Goal: Information Seeking & Learning: Learn about a topic

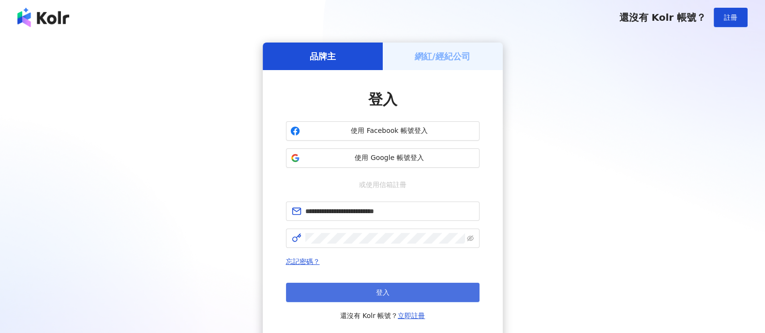
click at [391, 292] on button "登入" at bounding box center [382, 292] width 193 height 19
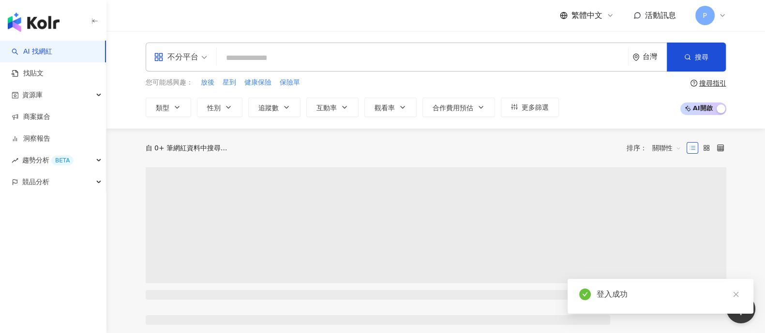
click at [389, 56] on input "search" at bounding box center [422, 58] width 403 height 18
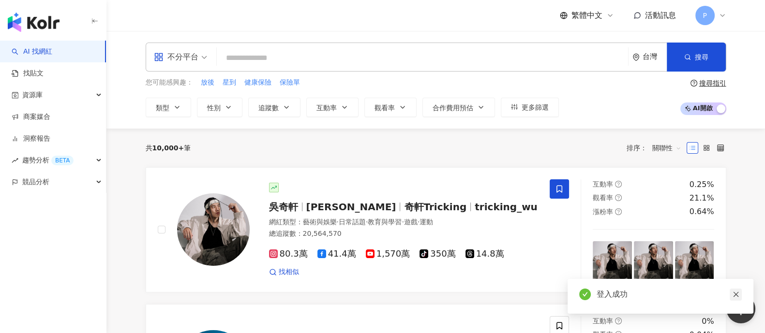
click at [736, 295] on icon "close" at bounding box center [735, 294] width 7 height 7
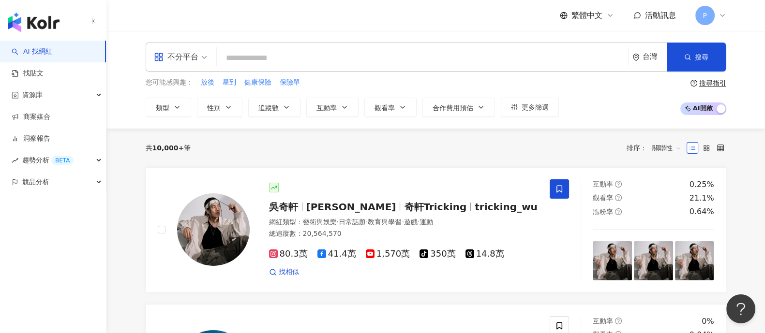
click at [309, 60] on input "search" at bounding box center [422, 58] width 403 height 18
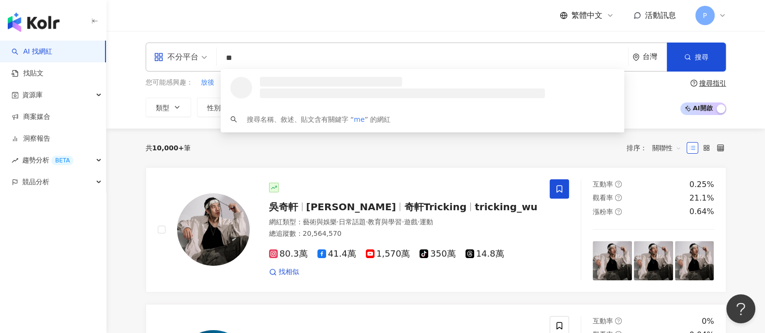
type input "*"
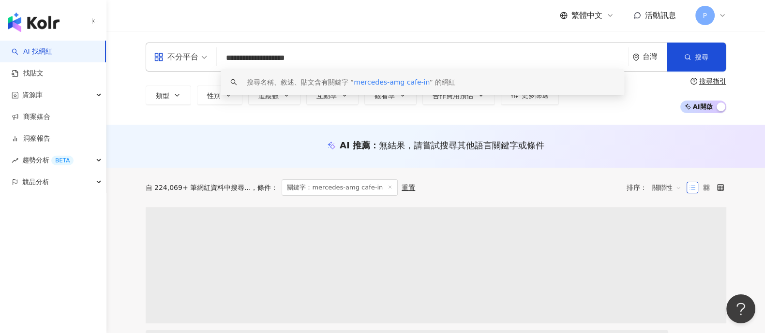
click at [279, 58] on input "**********" at bounding box center [422, 58] width 403 height 18
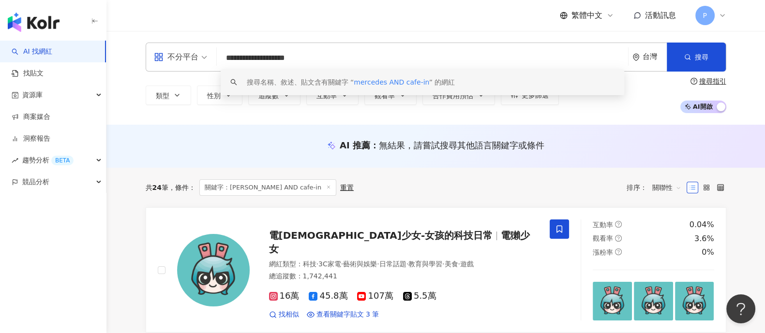
type input "**********"
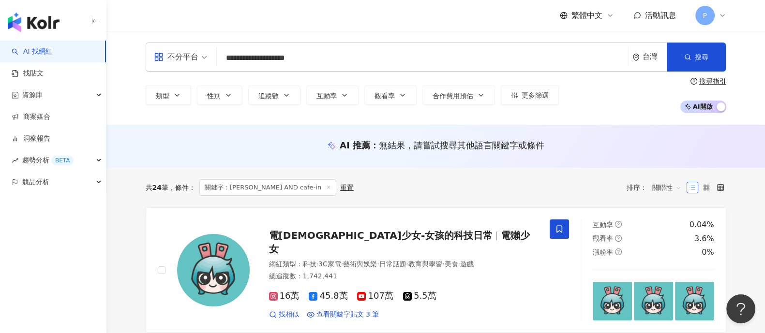
click at [263, 137] on div "AI 推薦 ： 無結果，請嘗試搜尋其他語言關鍵字或條件" at bounding box center [435, 146] width 658 height 43
click at [44, 70] on link "找貼文" at bounding box center [28, 74] width 32 height 10
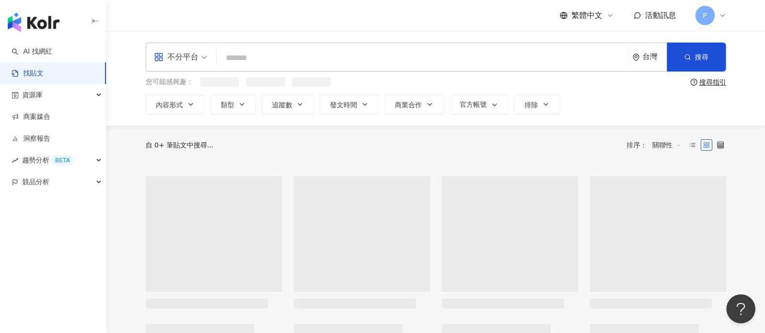
click at [363, 59] on input "search" at bounding box center [422, 57] width 403 height 21
type input "**"
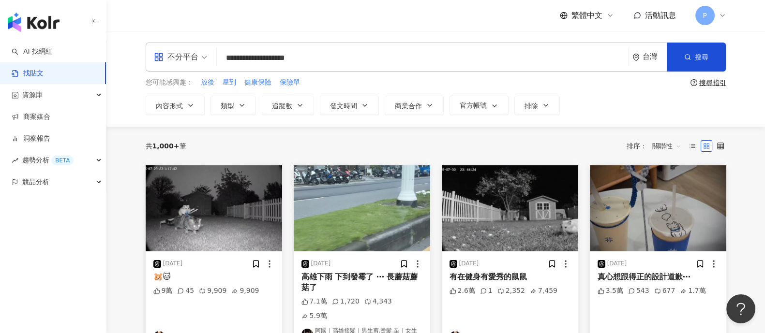
type input "**********"
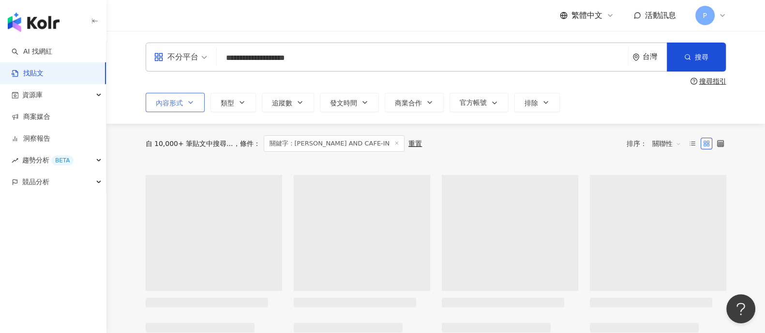
click at [168, 104] on span "內容形式" at bounding box center [169, 103] width 27 height 8
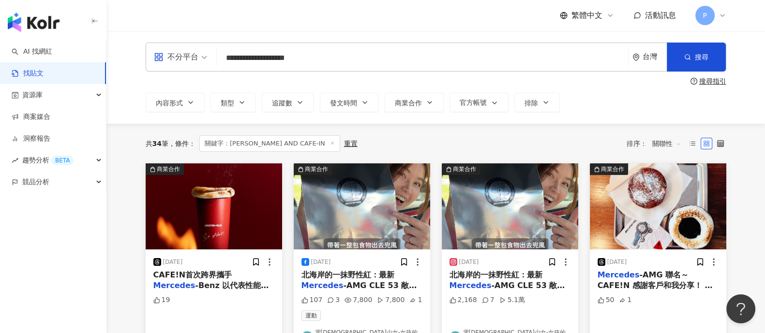
scroll to position [60, 0]
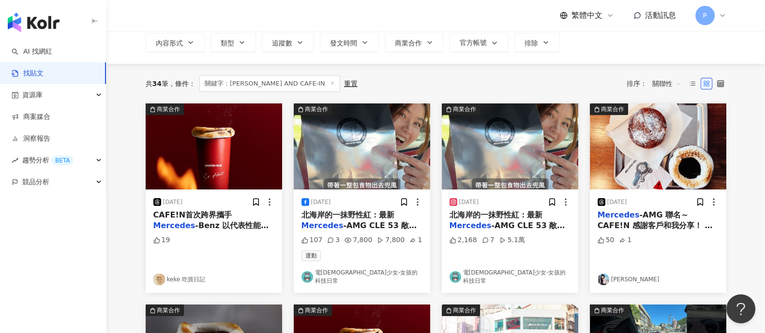
click at [508, 218] on span "北海岸的一抹野性紅：最新" at bounding box center [495, 214] width 93 height 9
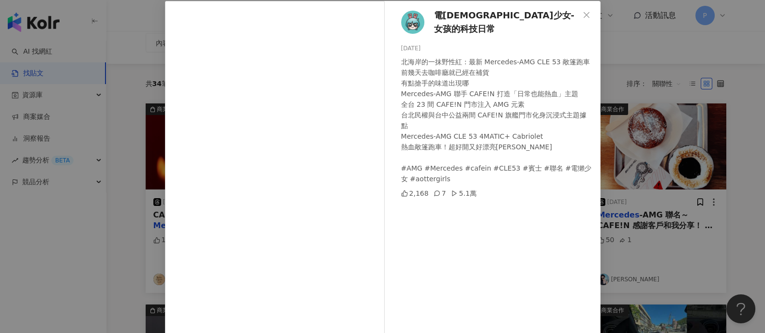
scroll to position [0, 0]
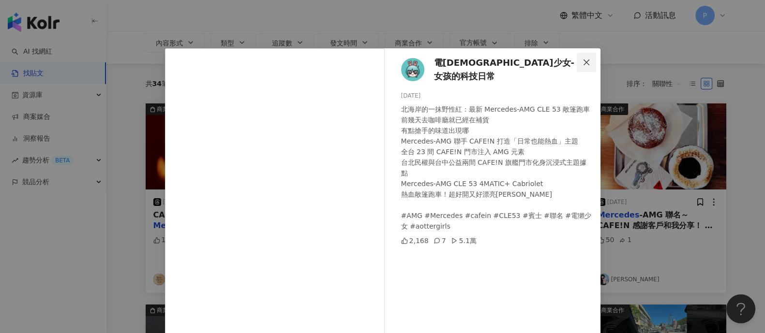
click at [576, 64] on span "Close" at bounding box center [585, 63] width 19 height 8
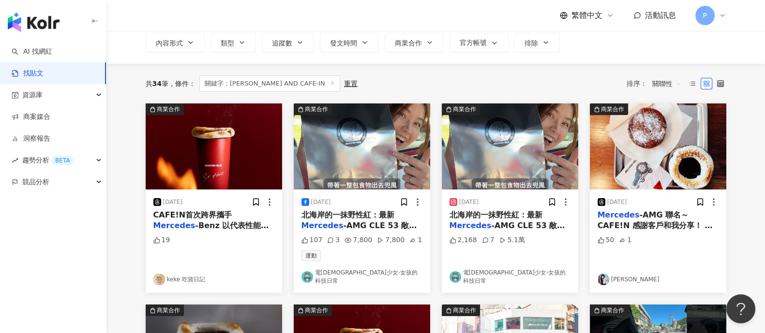
click at [632, 219] on mark "Mercedes" at bounding box center [618, 214] width 42 height 9
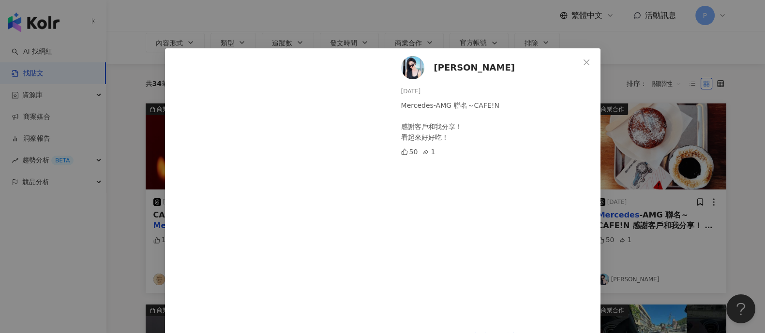
click at [721, 165] on div "[PERSON_NAME] [DATE] Mercedes-AMG 聯名～CAFE!N 感謝客戶和我分享！ 看起來好好吃！ 50 1 查看原始貼文" at bounding box center [382, 166] width 765 height 333
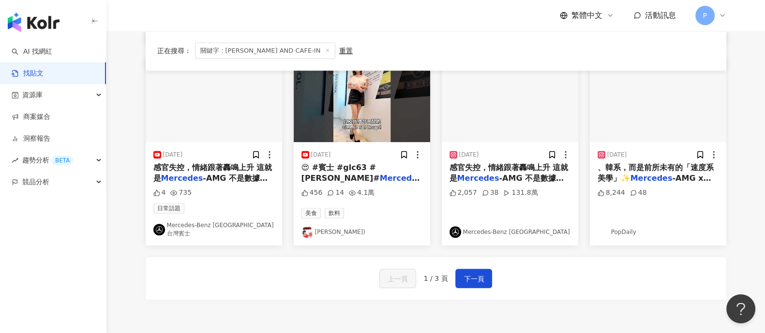
scroll to position [483, 0]
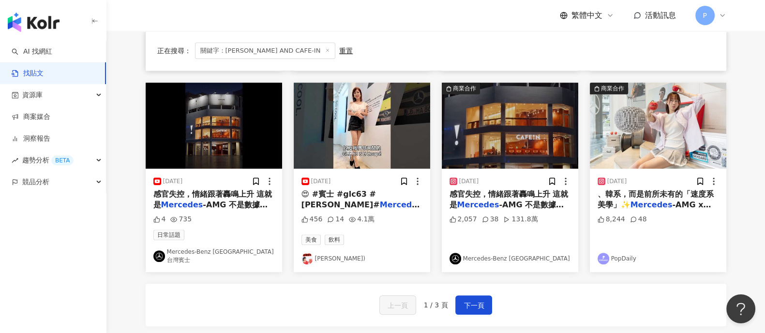
click at [237, 200] on span "-AMG 不是數據，而是" at bounding box center [210, 210] width 114 height 20
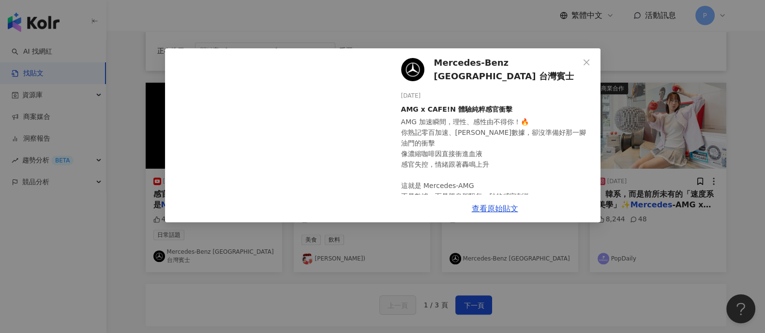
scroll to position [60, 0]
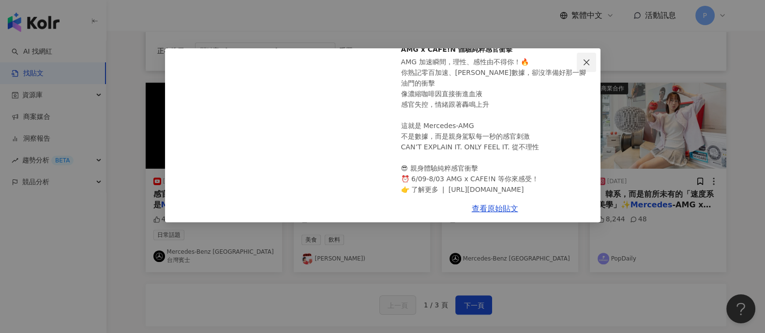
click at [587, 65] on icon "close" at bounding box center [586, 63] width 8 height 8
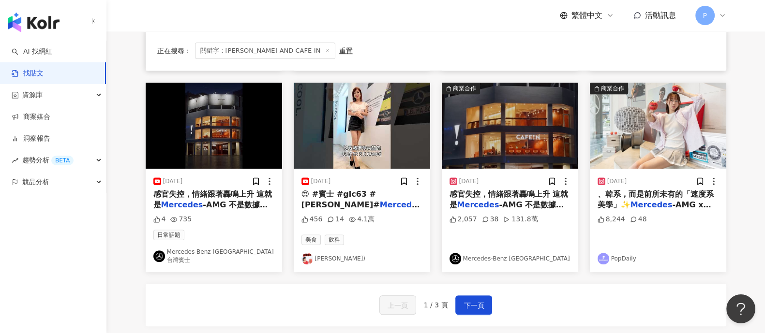
drag, startPoint x: 501, startPoint y: 186, endPoint x: 490, endPoint y: 194, distance: 13.2
click at [490, 200] on mark "Mercedes" at bounding box center [478, 204] width 42 height 9
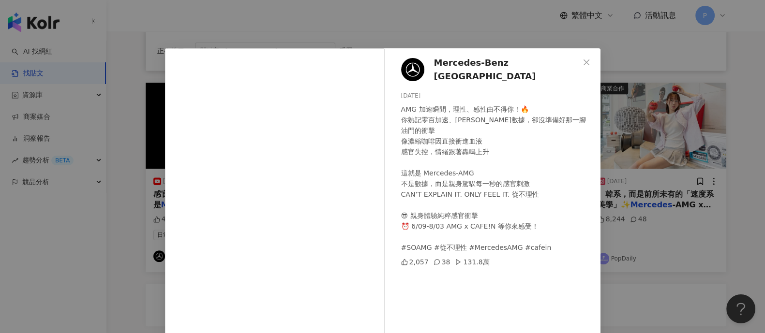
click at [666, 287] on div "Mercedes-Benz [GEOGRAPHIC_DATA] [DATE] AMG 加速瞬間，理性、感性由不得你！🔥 你熟記零百加速、[PERSON_NAM…" at bounding box center [382, 166] width 765 height 333
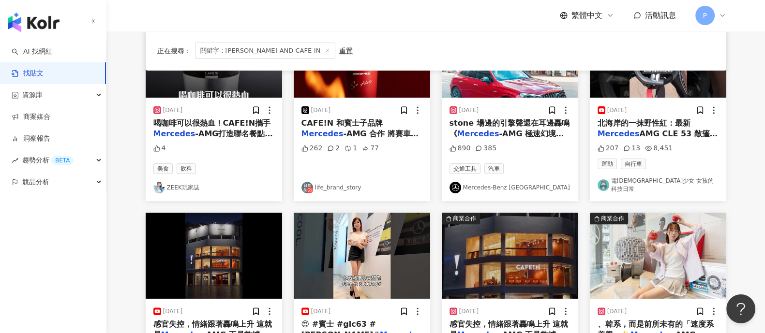
scroll to position [423, 0]
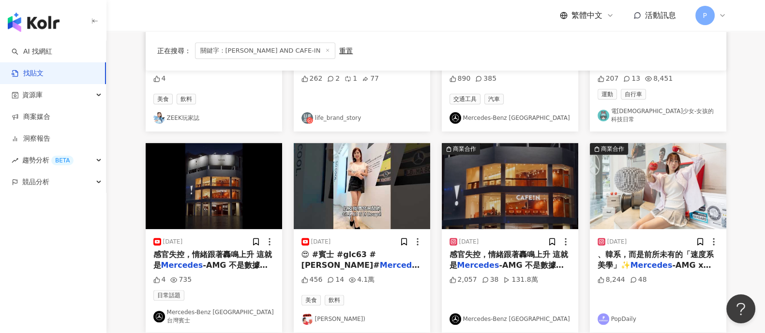
click at [736, 170] on div "正在搜尋 ： 關鍵字：MERCEDES AND CAFE-IN 重置 排序： 關聯性 商業合作 [DATE] CAFE!N首次跨界攜手 Mercedes -B…" at bounding box center [435, 56] width 619 height 710
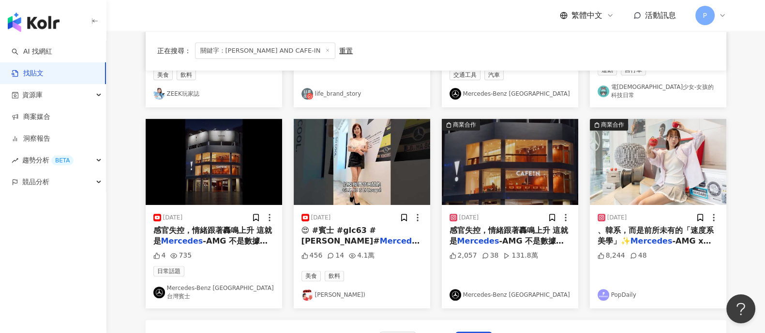
scroll to position [483, 0]
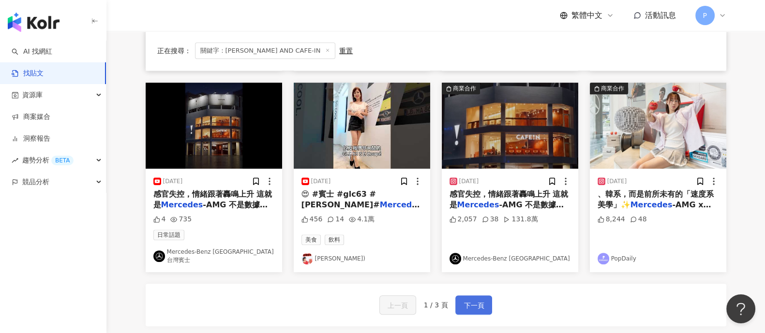
click at [474, 300] on span "下一頁" at bounding box center [473, 306] width 20 height 12
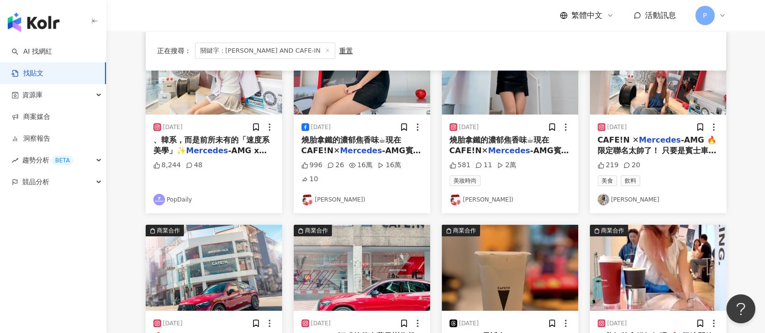
scroll to position [60, 0]
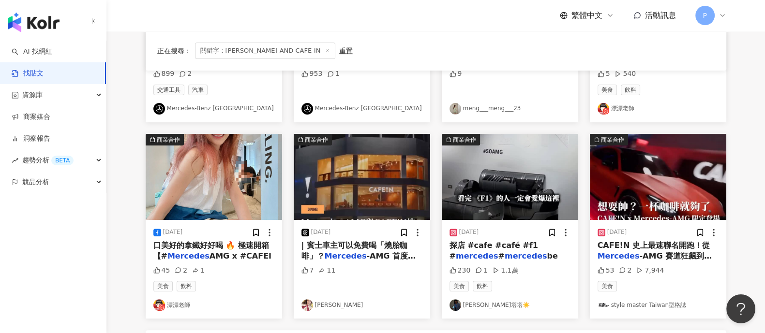
scroll to position [483, 0]
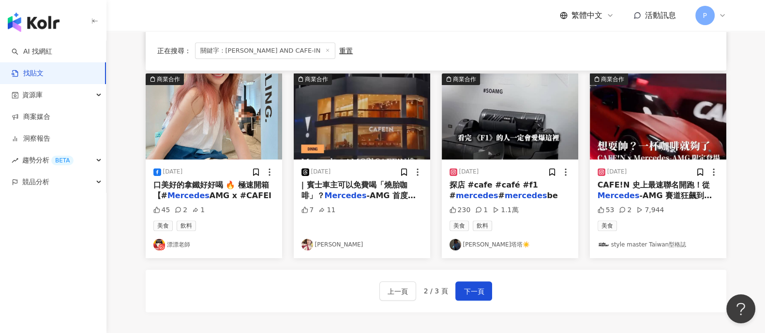
click at [614, 192] on mark "Mercedes" at bounding box center [618, 195] width 42 height 9
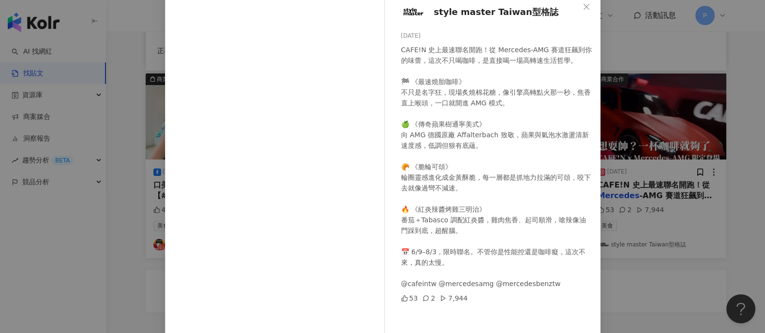
scroll to position [40, 0]
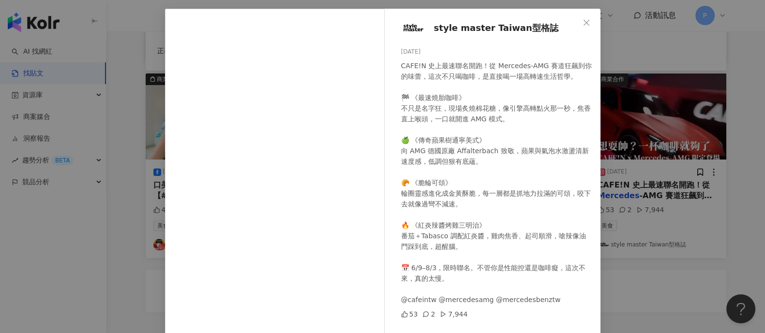
click at [639, 155] on div "style master Taiwan型格誌 [DATE] CAFE!N 史上最速聯名開跑！從 Mercedes-AMG 賽道狂飆到你的味蕾，這次不只喝咖啡，…" at bounding box center [382, 166] width 765 height 333
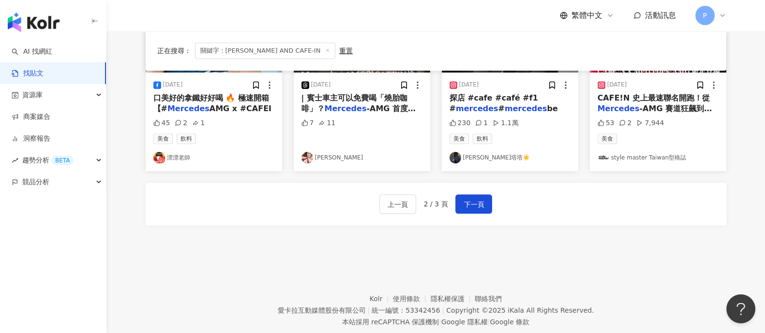
scroll to position [593, 0]
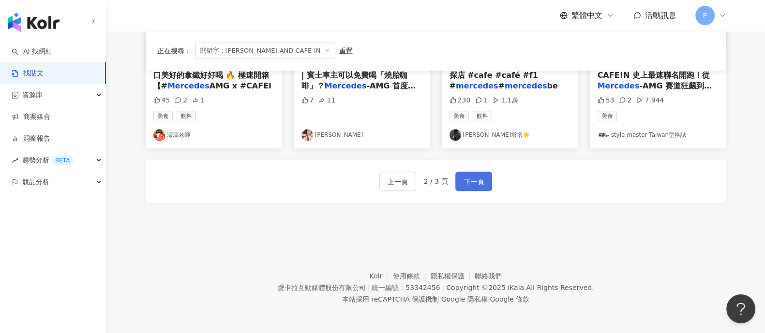
click at [472, 178] on span "下一頁" at bounding box center [473, 182] width 20 height 12
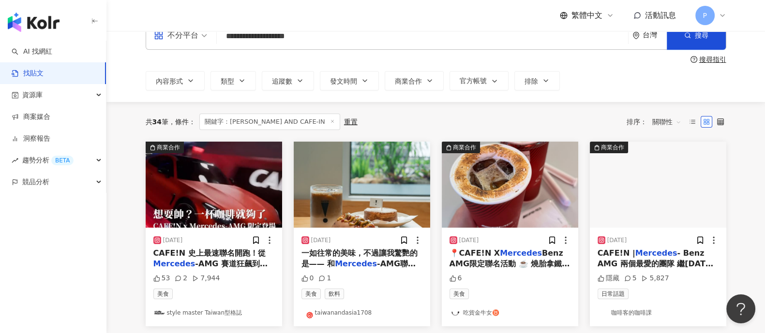
scroll to position [0, 0]
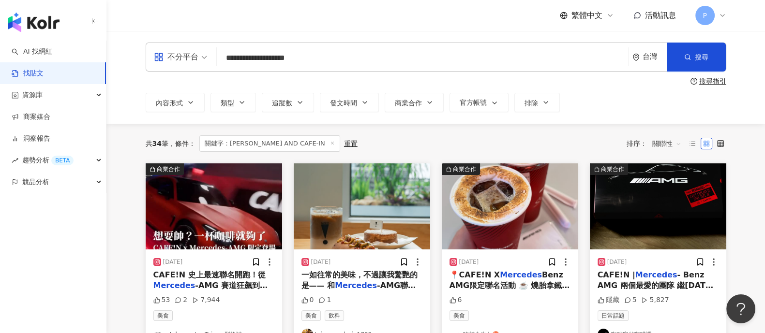
click at [485, 278] on span "📍CAFE!N X" at bounding box center [474, 274] width 51 height 9
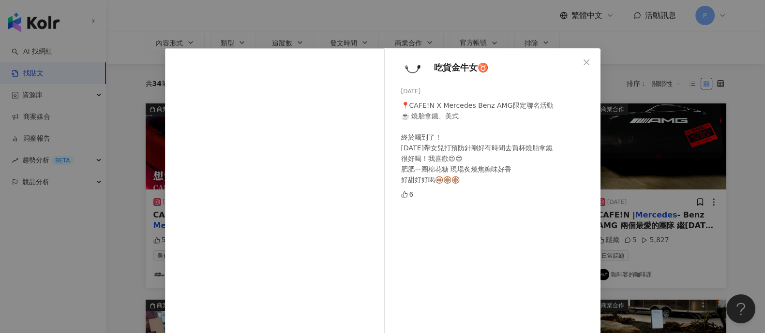
click at [626, 177] on div "吃貨金牛女♉️ [DATE] 📍CAFE!N X Mercedes Benz AMG限定聯名活動 ☕️ 燒胎拿鐵、美式 終於喝到了！ [DATE]帶女兒打預防…" at bounding box center [382, 166] width 765 height 333
